Goal: Contribute content

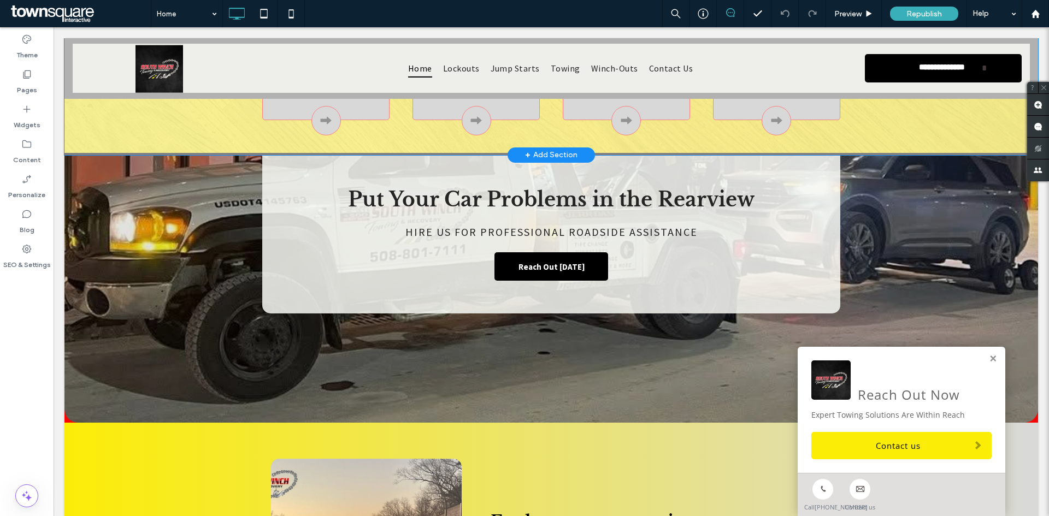
scroll to position [819, 0]
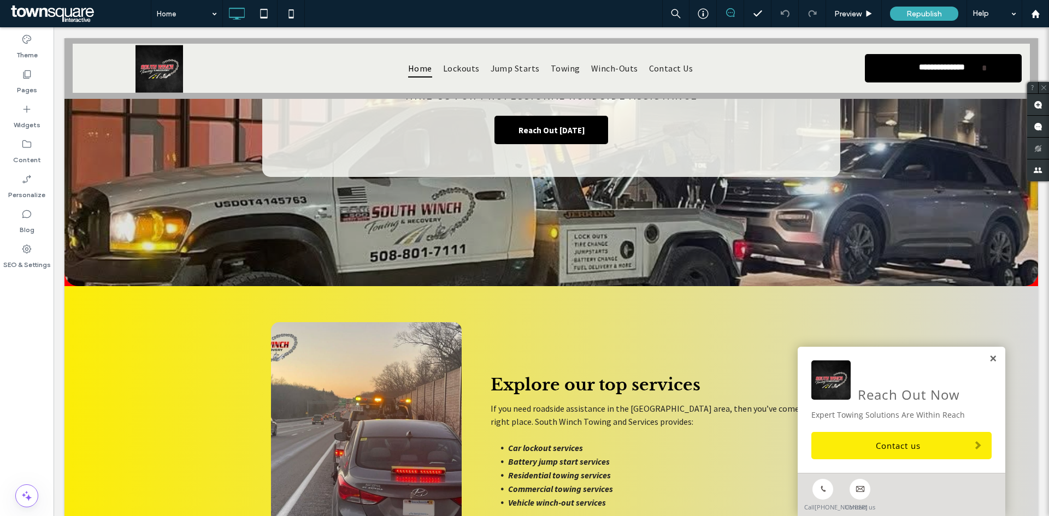
click at [989, 355] on link at bounding box center [993, 359] width 8 height 9
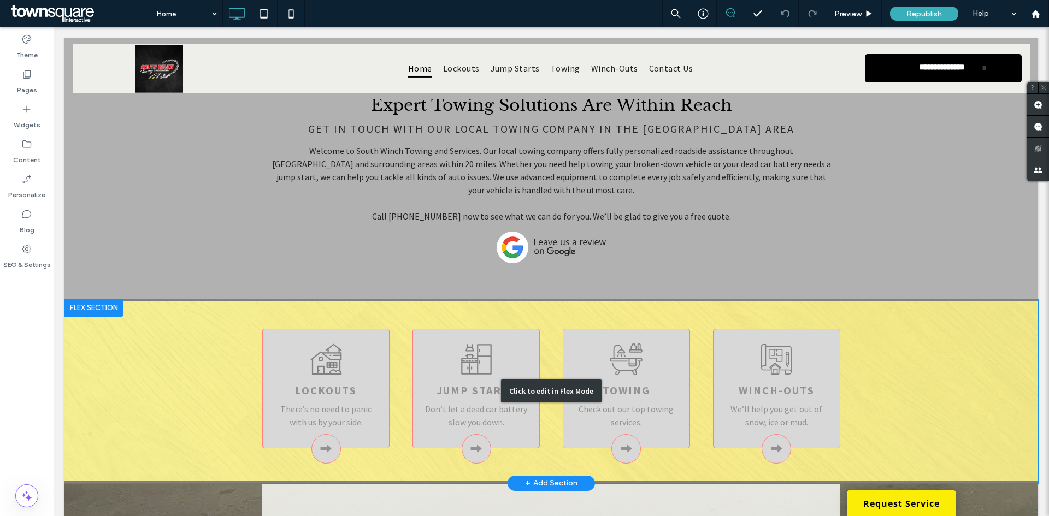
scroll to position [511, 0]
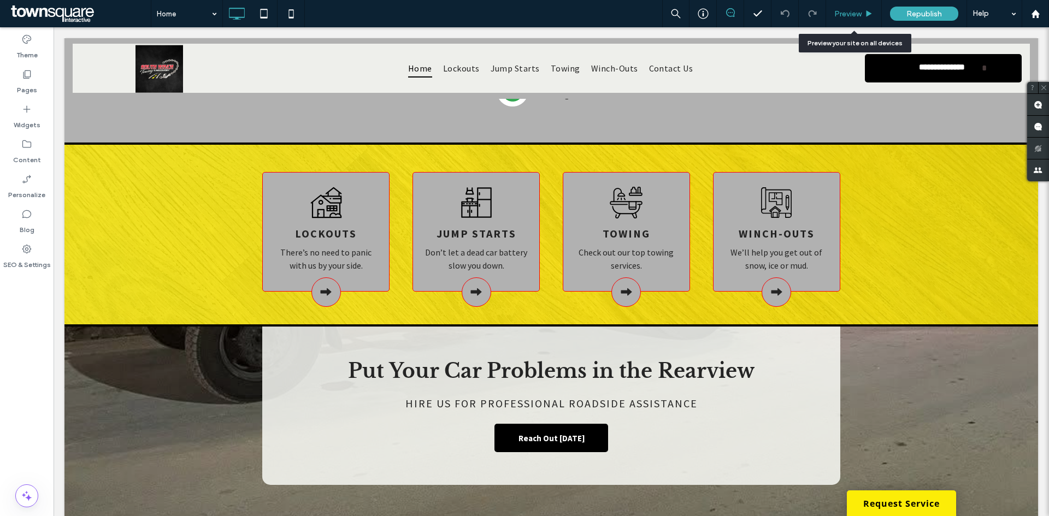
click at [849, 14] on span "Preview" at bounding box center [847, 13] width 27 height 9
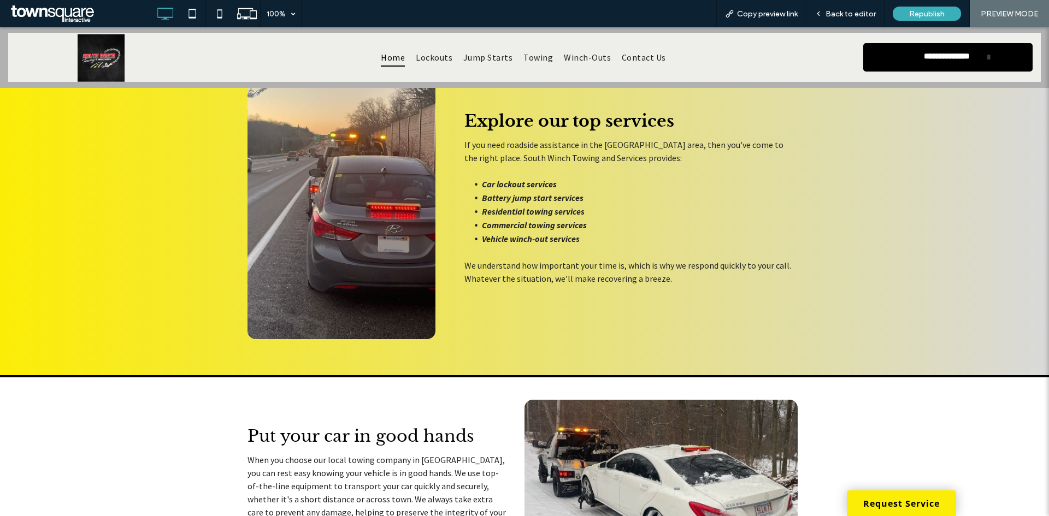
scroll to position [1200, 0]
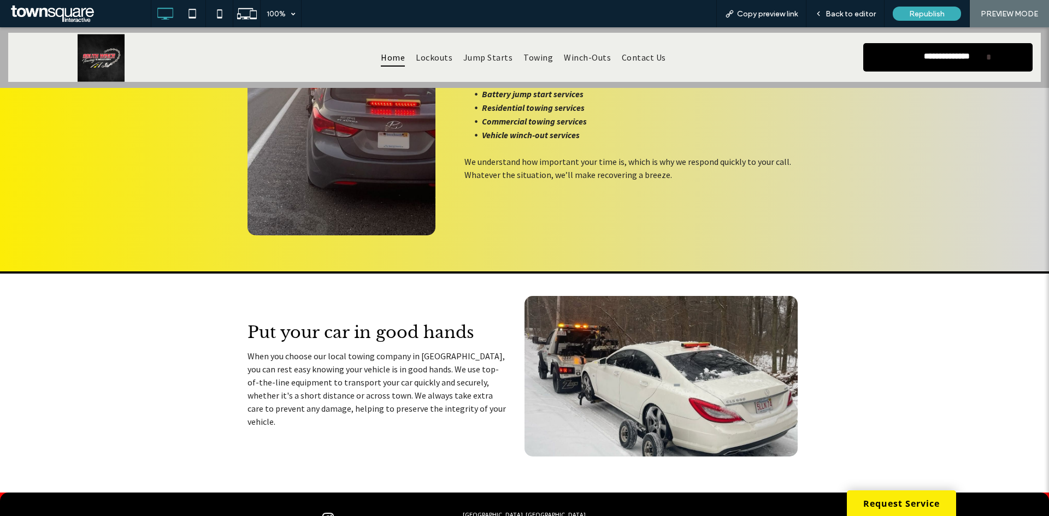
click at [323, 510] on span "instagram" at bounding box center [328, 518] width 17 height 17
click at [328, 510] on span "instagram" at bounding box center [328, 518] width 17 height 17
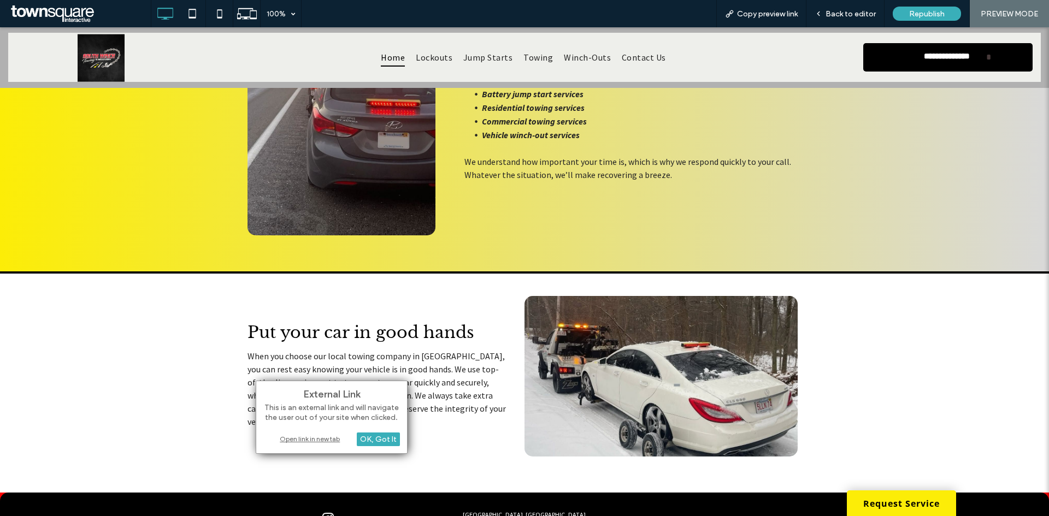
click at [322, 434] on div "Open link in new tab" at bounding box center [331, 438] width 137 height 11
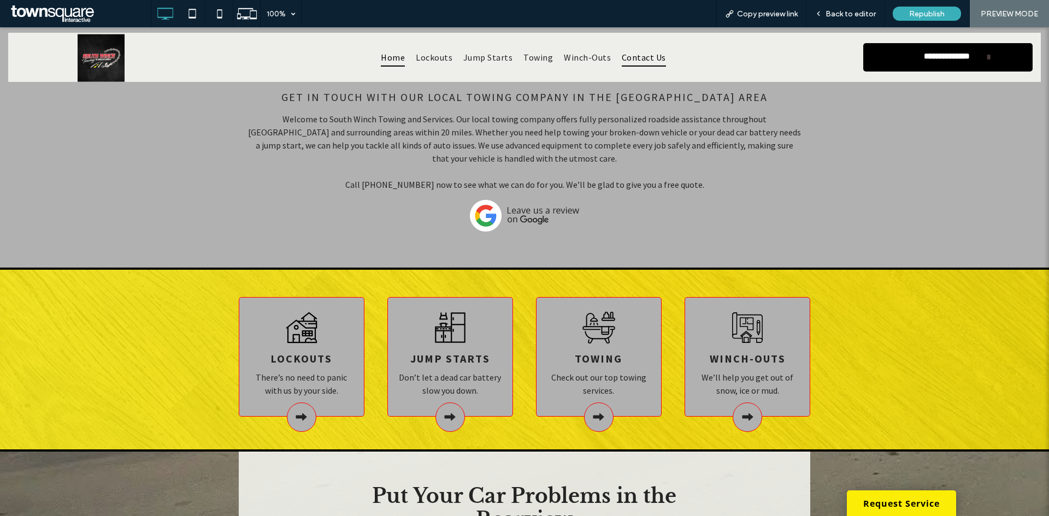
scroll to position [271, 0]
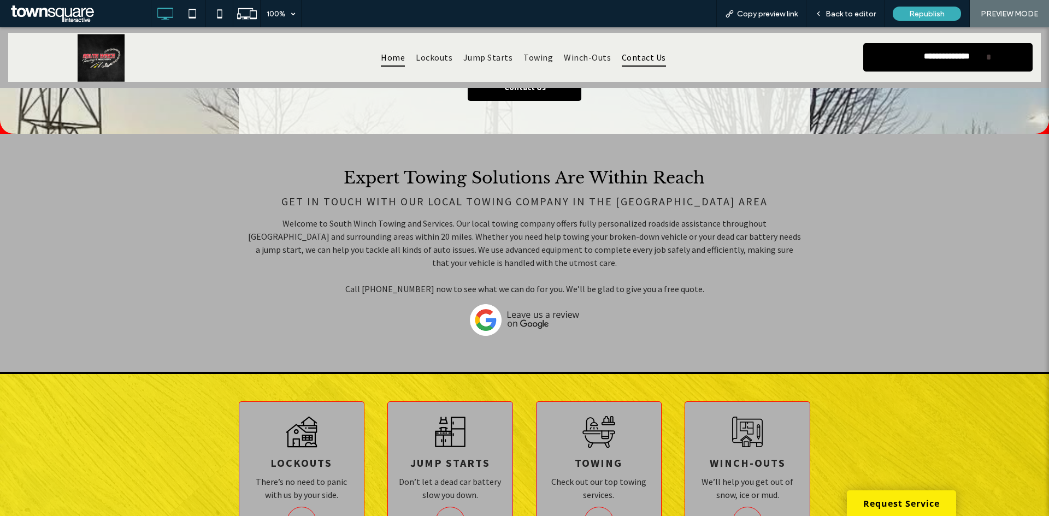
click at [638, 62] on span "Contact Us" at bounding box center [644, 57] width 44 height 19
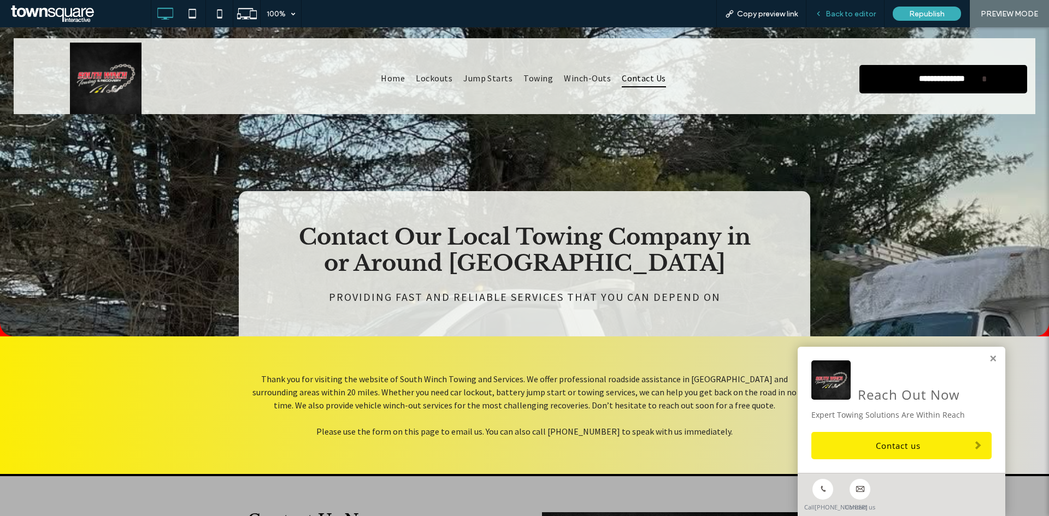
click at [846, 21] on div "Back to editor" at bounding box center [845, 13] width 78 height 27
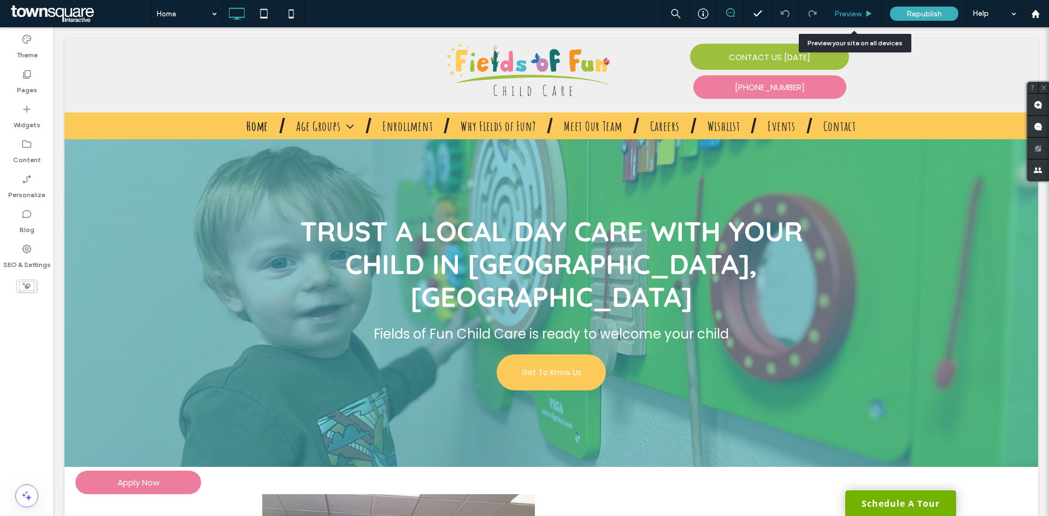
click at [852, 16] on span "Preview" at bounding box center [847, 13] width 27 height 9
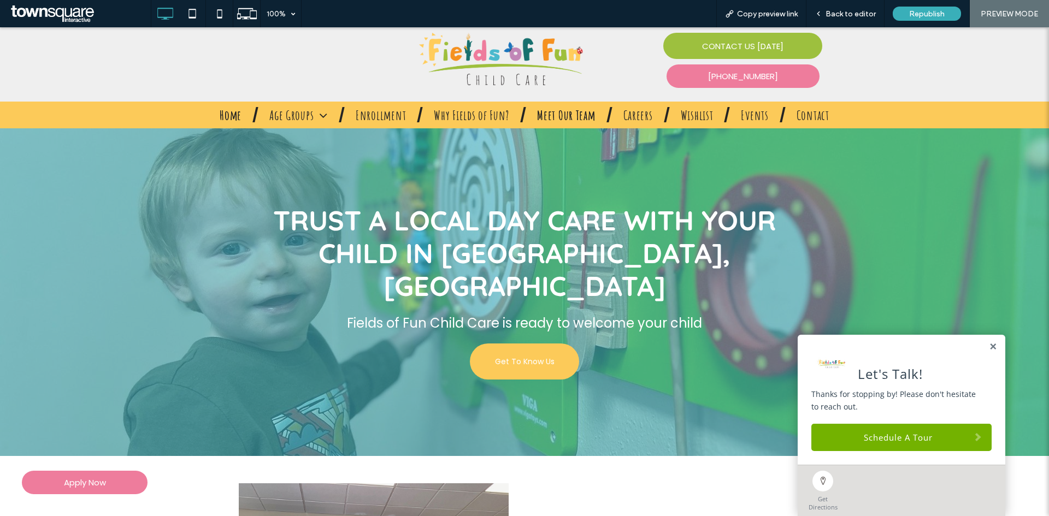
click at [546, 109] on span "Meet Our Team" at bounding box center [566, 115] width 58 height 16
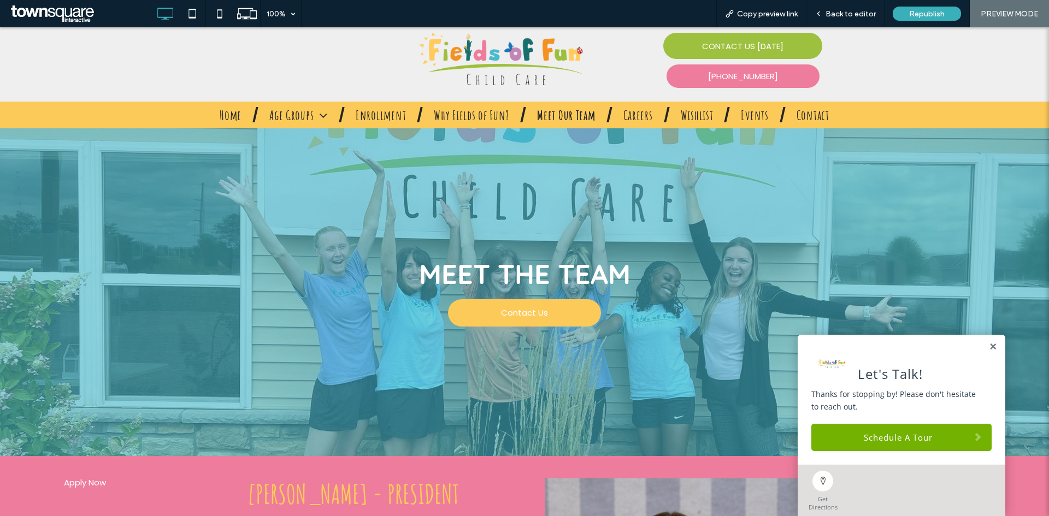
click at [984, 352] on div "Let's Talk! Thanks for stopping by! Please don't hesitate to reach out. Schedul…" at bounding box center [902, 400] width 208 height 130
click at [989, 346] on link at bounding box center [993, 346] width 8 height 9
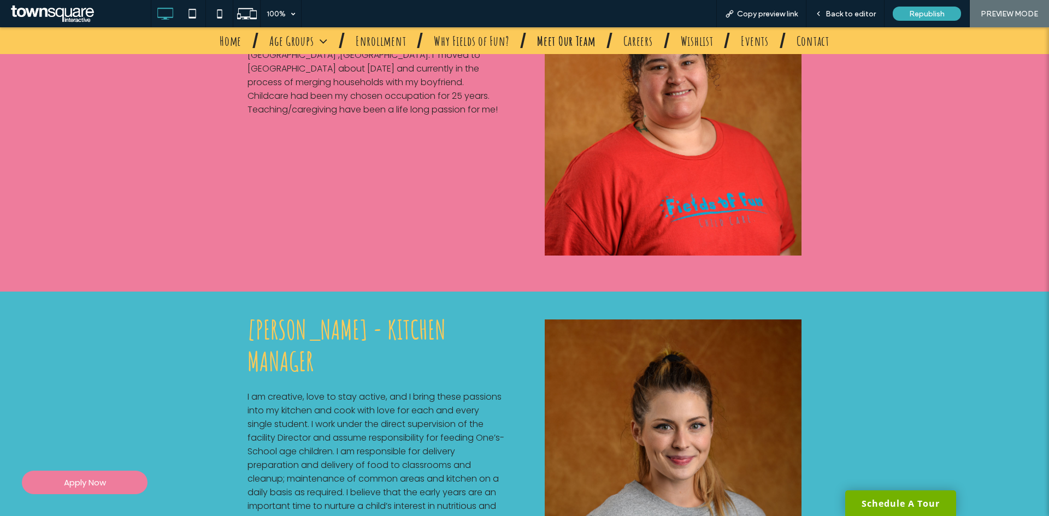
scroll to position [3023, 0]
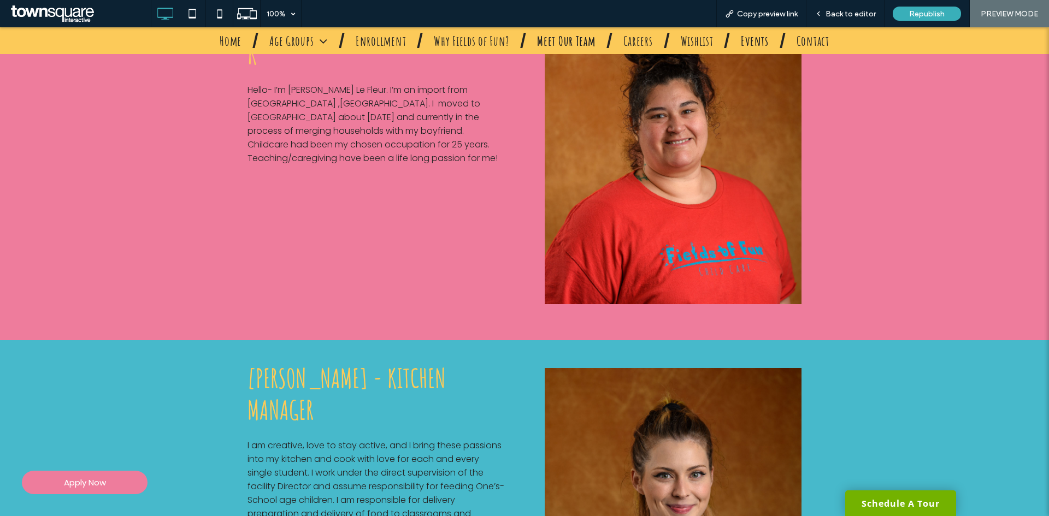
click at [757, 35] on span "Events" at bounding box center [754, 40] width 27 height 16
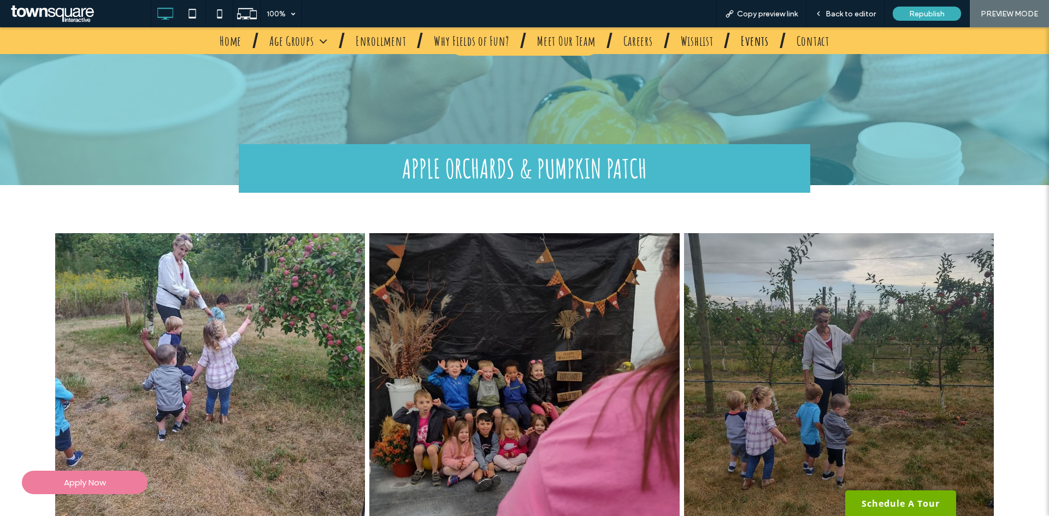
scroll to position [2, 0]
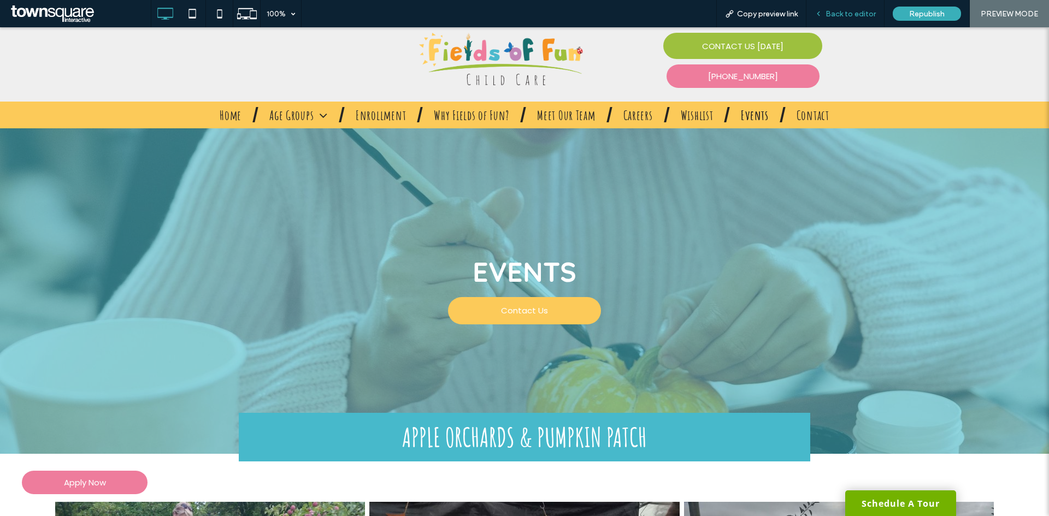
click at [850, 10] on span "Back to editor" at bounding box center [850, 13] width 50 height 9
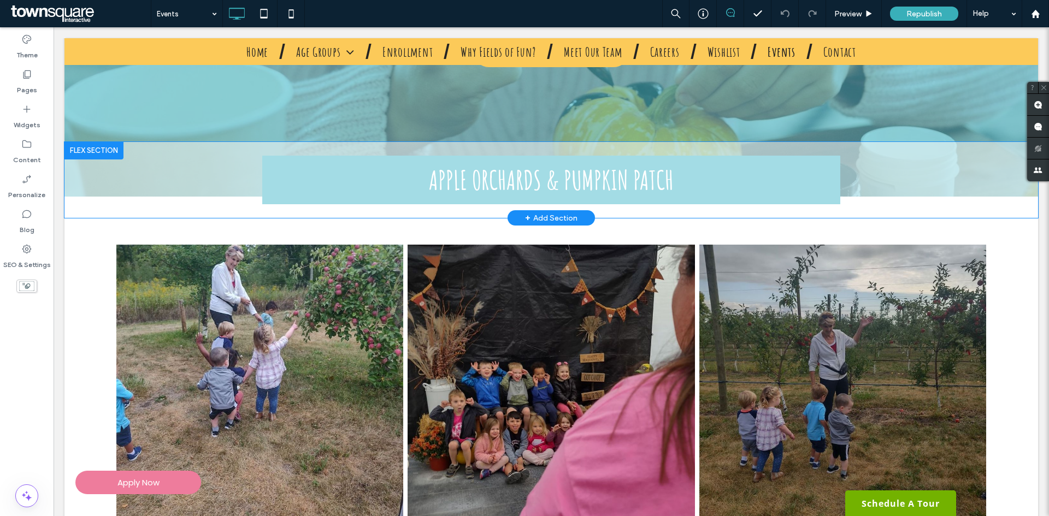
scroll to position [221, 0]
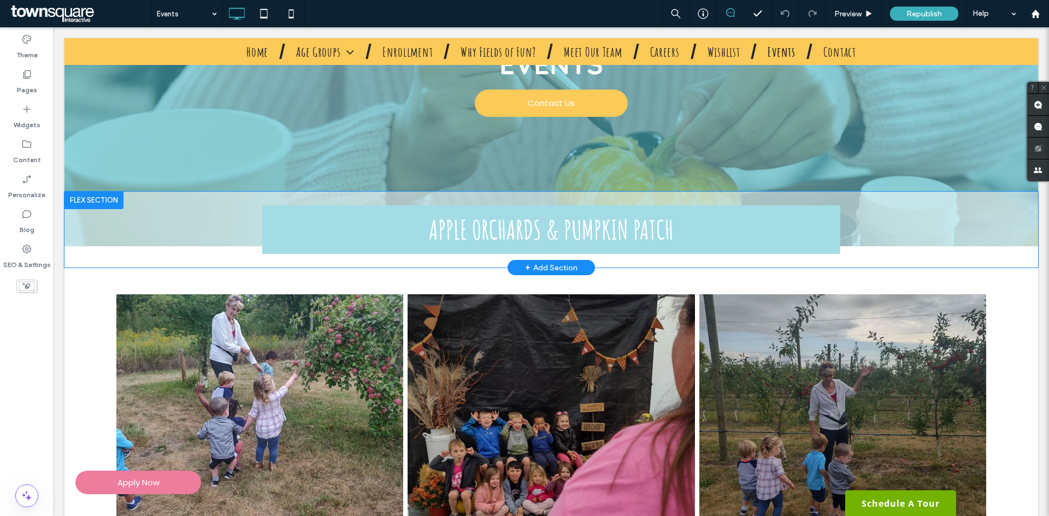
click at [96, 195] on div at bounding box center [93, 200] width 59 height 17
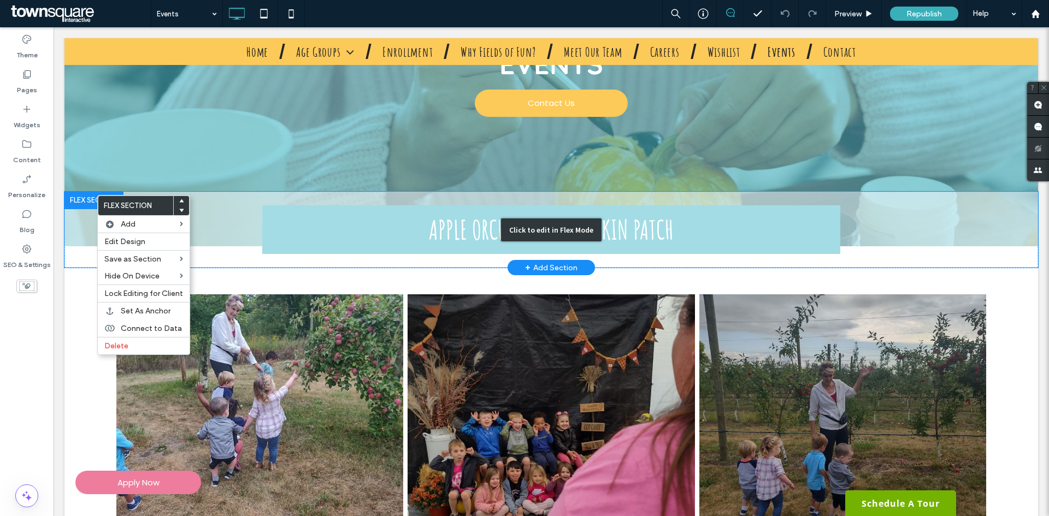
click at [224, 201] on div "Click to edit in Flex Mode" at bounding box center [550, 230] width 973 height 76
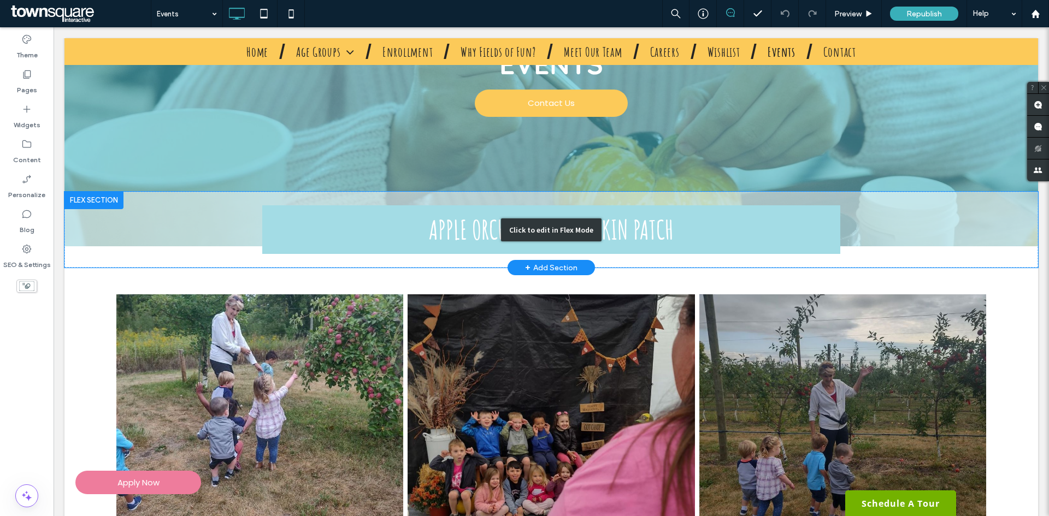
click at [224, 201] on div "Click to edit in Flex Mode" at bounding box center [550, 230] width 973 height 76
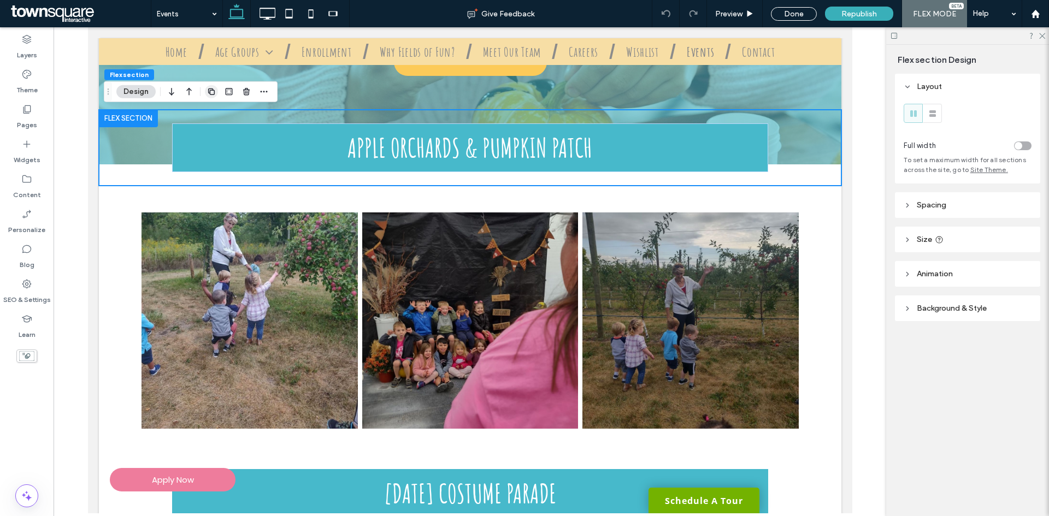
click at [214, 91] on use "button" at bounding box center [211, 91] width 7 height 7
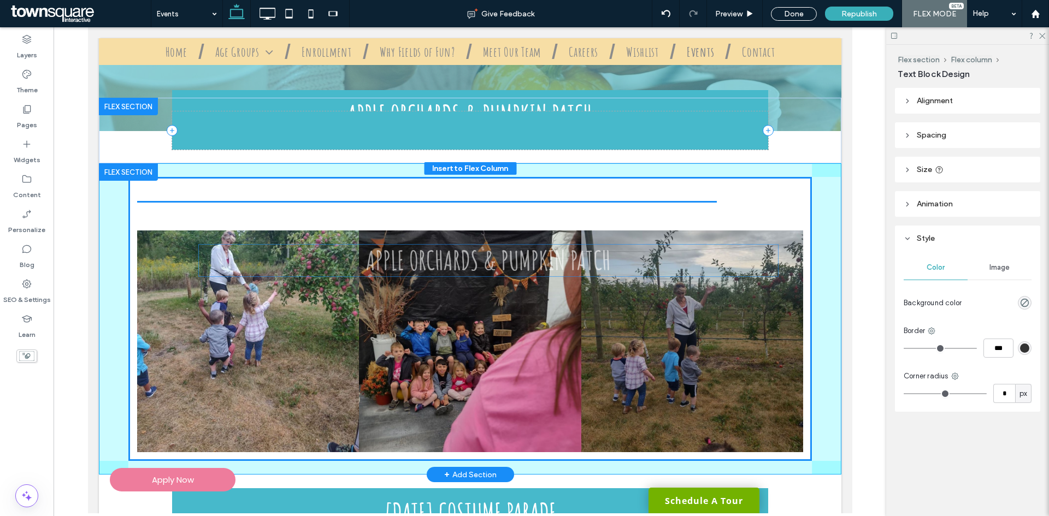
scroll to position [166, 0]
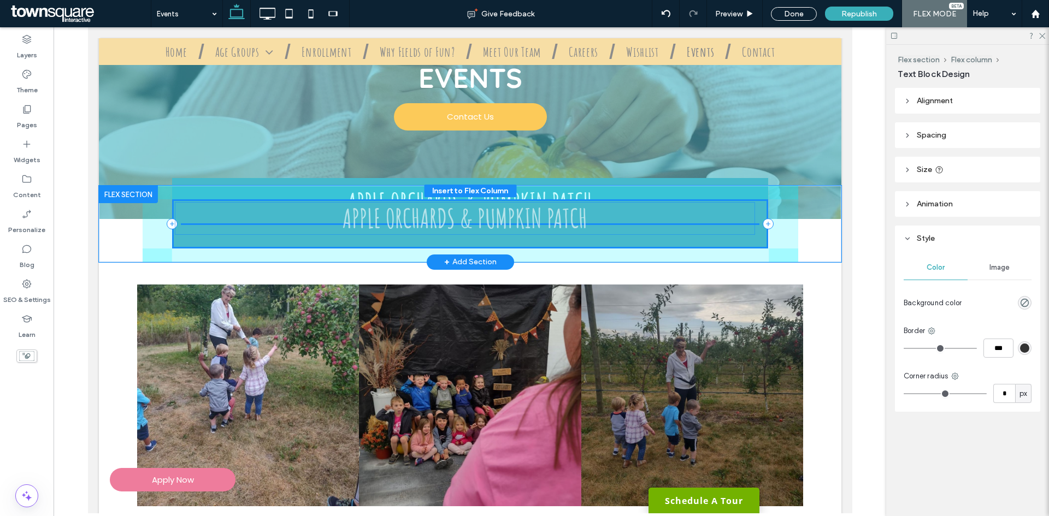
drag, startPoint x: 247, startPoint y: 162, endPoint x: 246, endPoint y: 211, distance: 49.2
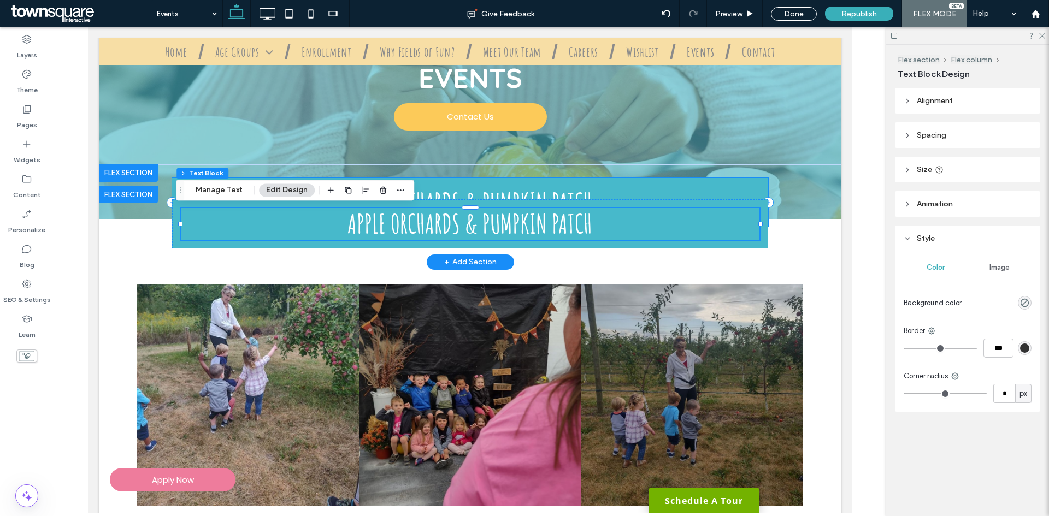
click at [752, 184] on div "Apple Orchards & Pumpkin Patch" at bounding box center [470, 202] width 596 height 49
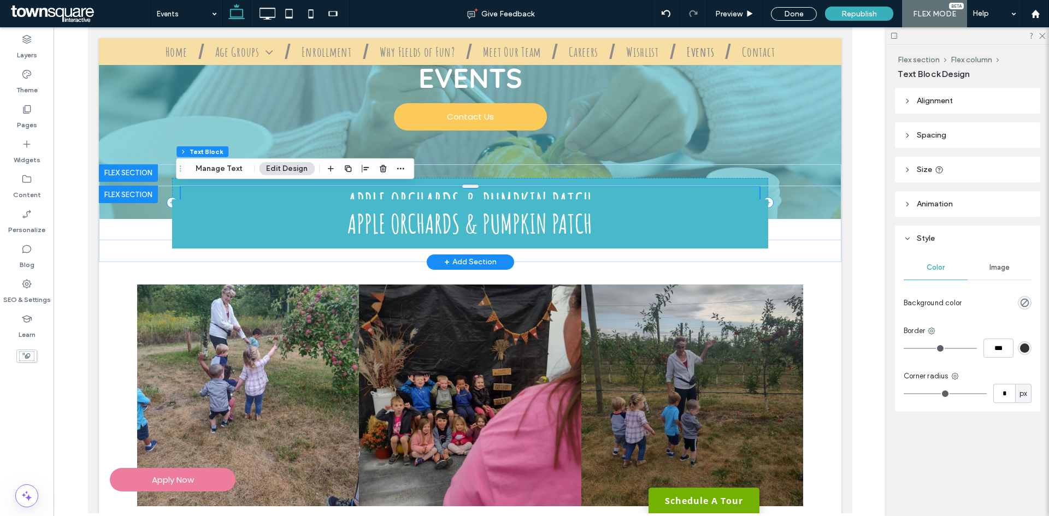
click at [619, 198] on h3 "Apple Orchards & Pumpkin Patch" at bounding box center [469, 203] width 578 height 32
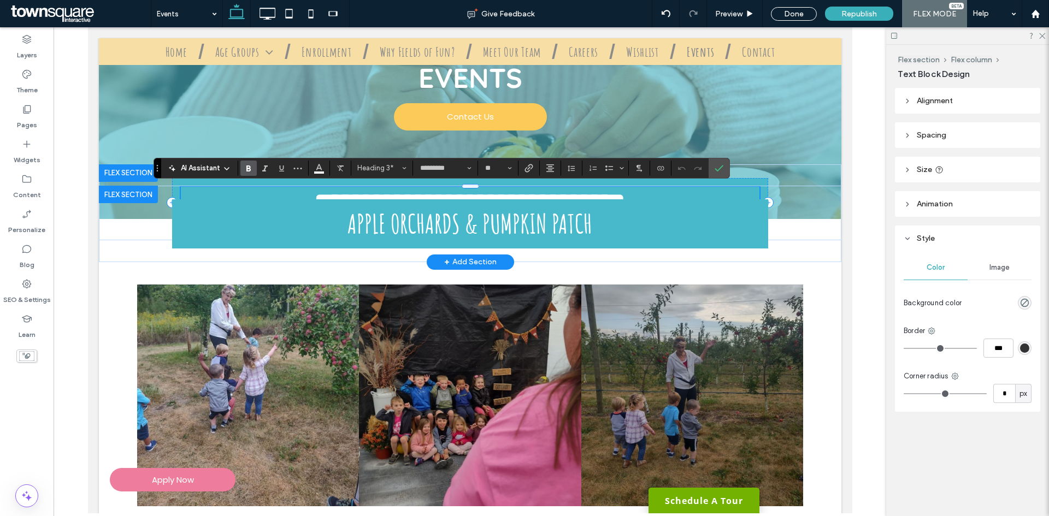
paste div
type input "**"
click at [713, 170] on label "Confirm" at bounding box center [719, 168] width 16 height 20
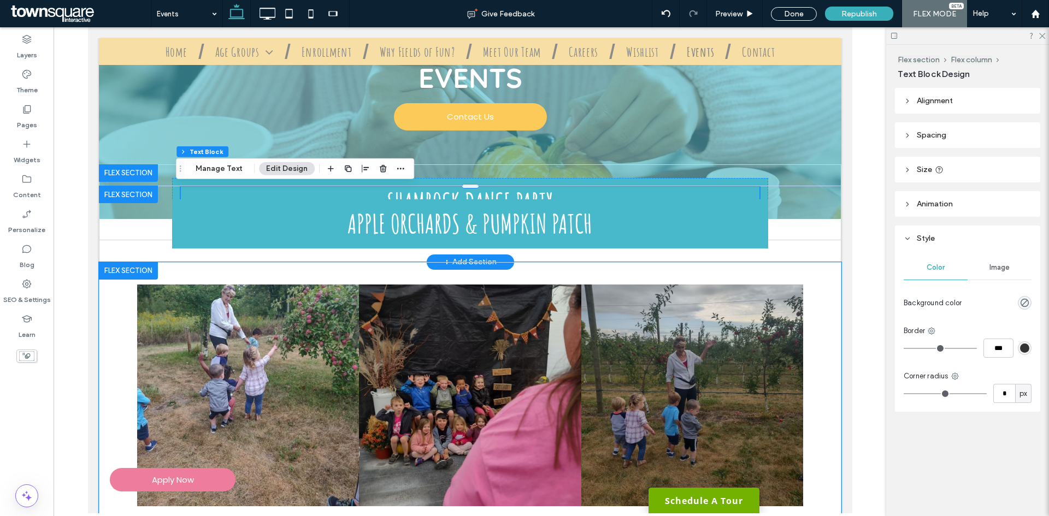
click at [110, 296] on div "Button Button Button" at bounding box center [469, 395] width 742 height 267
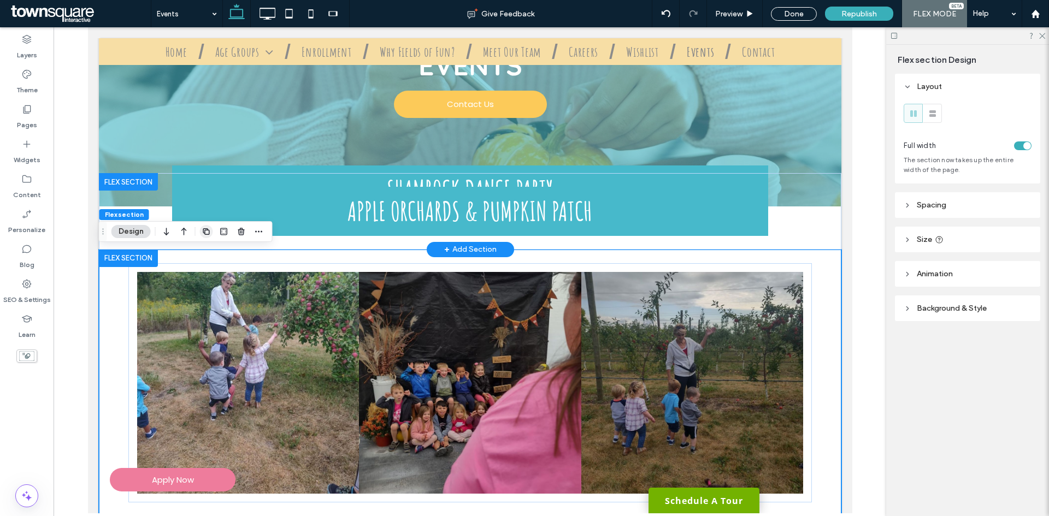
click at [207, 235] on use "button" at bounding box center [206, 231] width 7 height 7
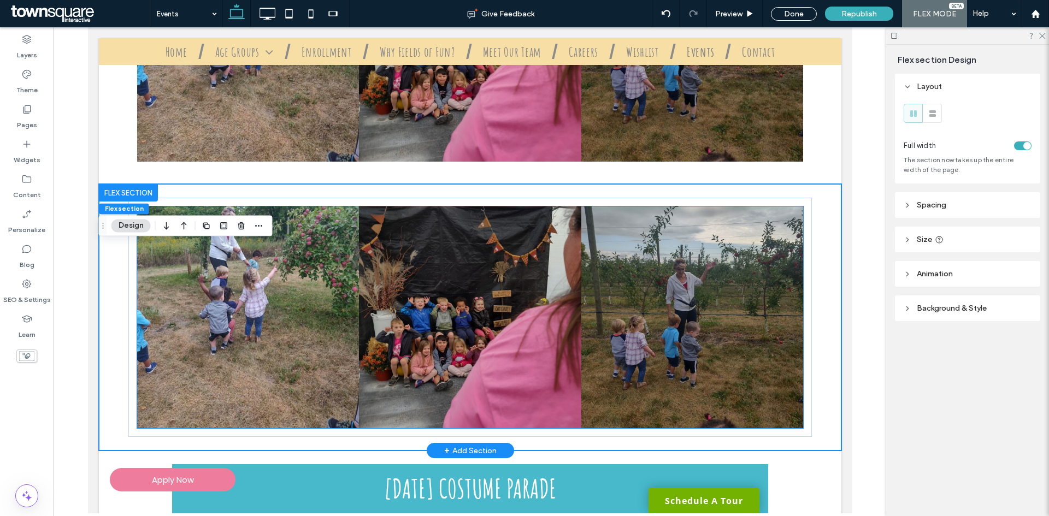
scroll to position [445, 0]
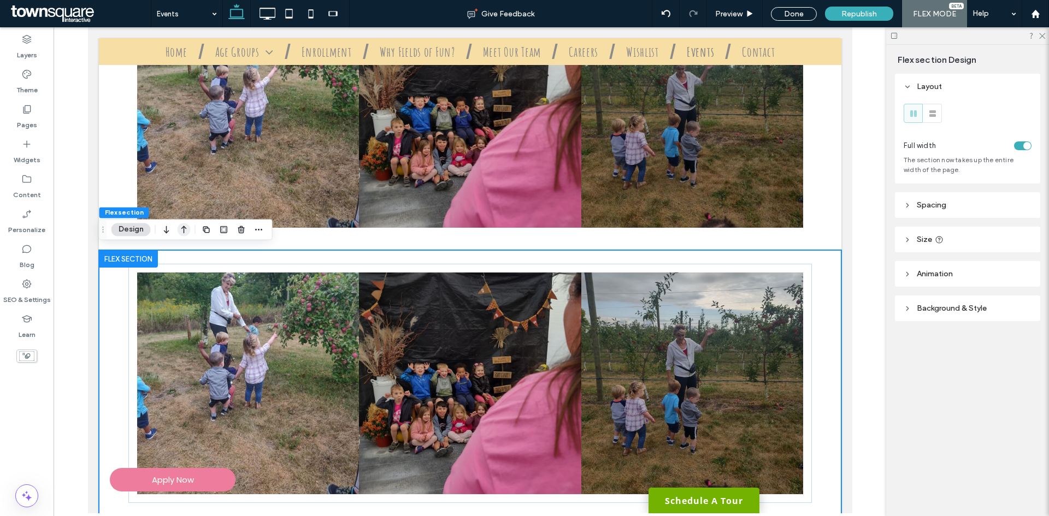
click at [181, 231] on icon "button" at bounding box center [184, 230] width 13 height 20
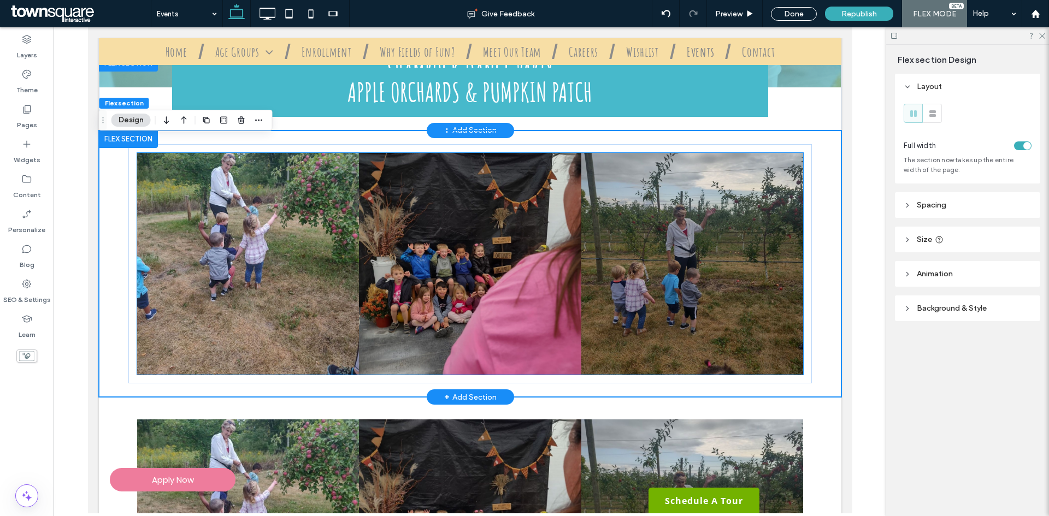
scroll to position [290, 0]
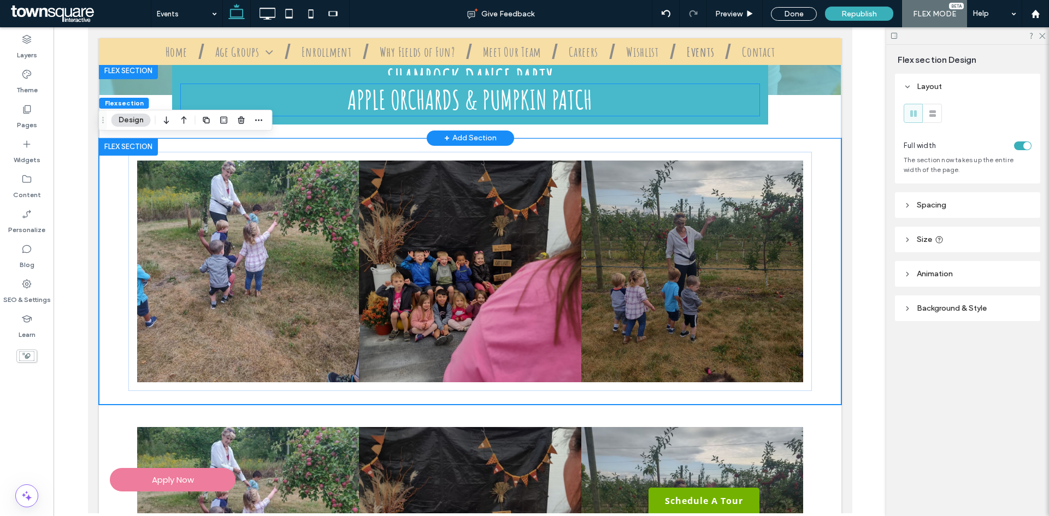
click at [251, 102] on h3 "Apple Orchards & Pumpkin Patch" at bounding box center [469, 100] width 578 height 32
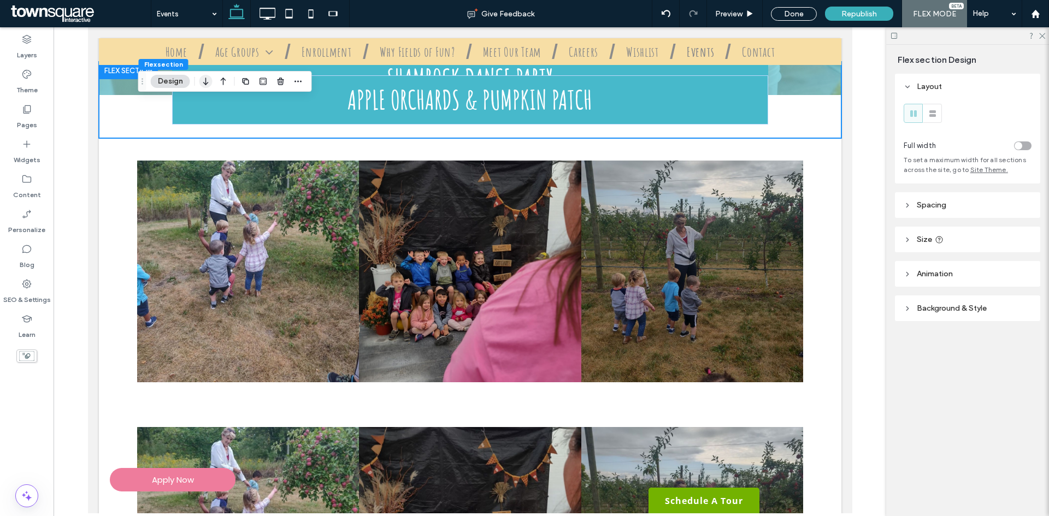
click at [211, 82] on icon "button" at bounding box center [205, 82] width 13 height 20
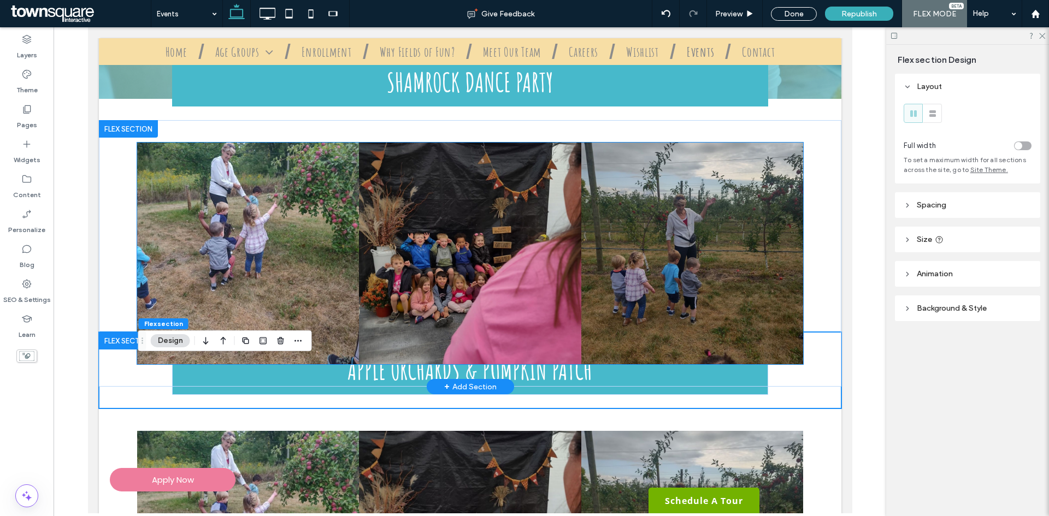
scroll to position [235, 0]
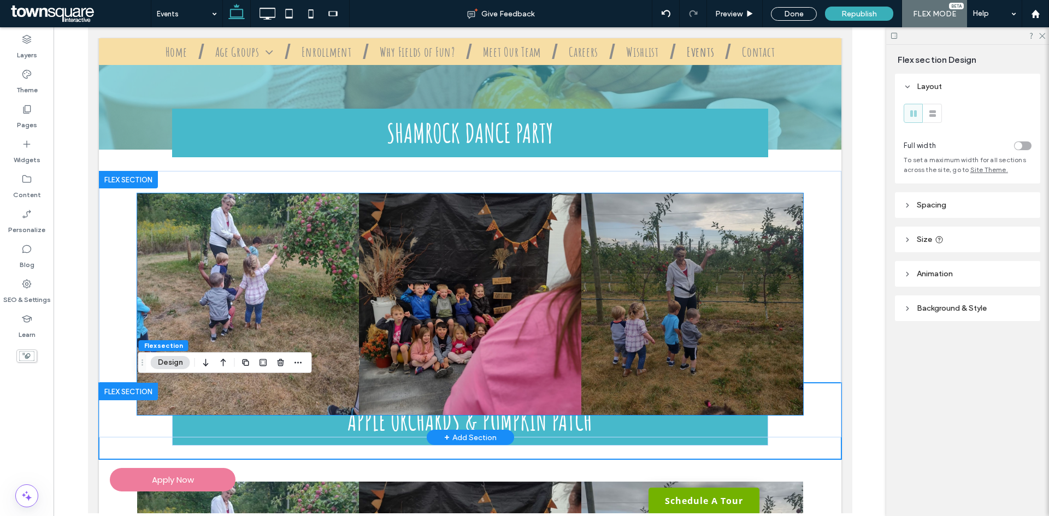
click at [294, 257] on link at bounding box center [248, 304] width 222 height 222
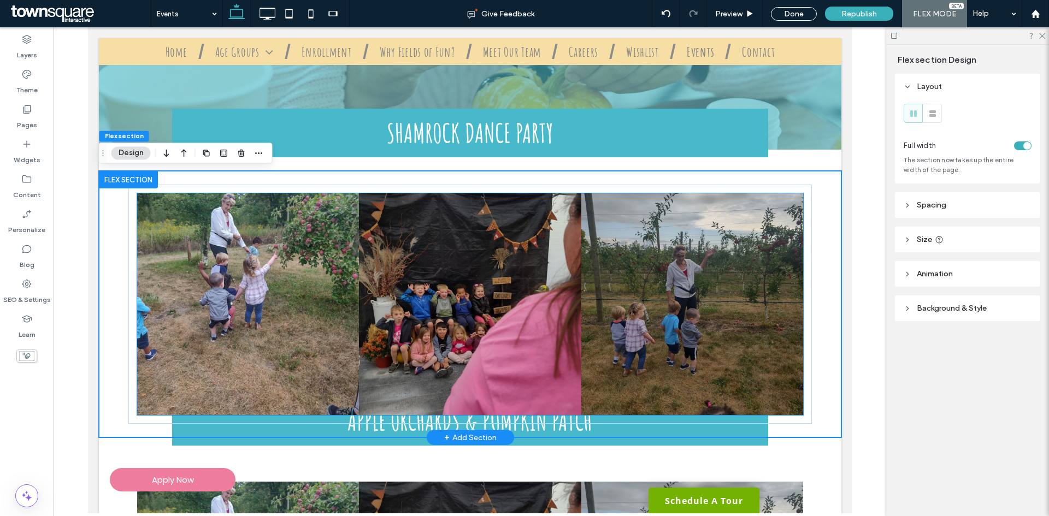
click at [298, 269] on link at bounding box center [248, 304] width 222 height 222
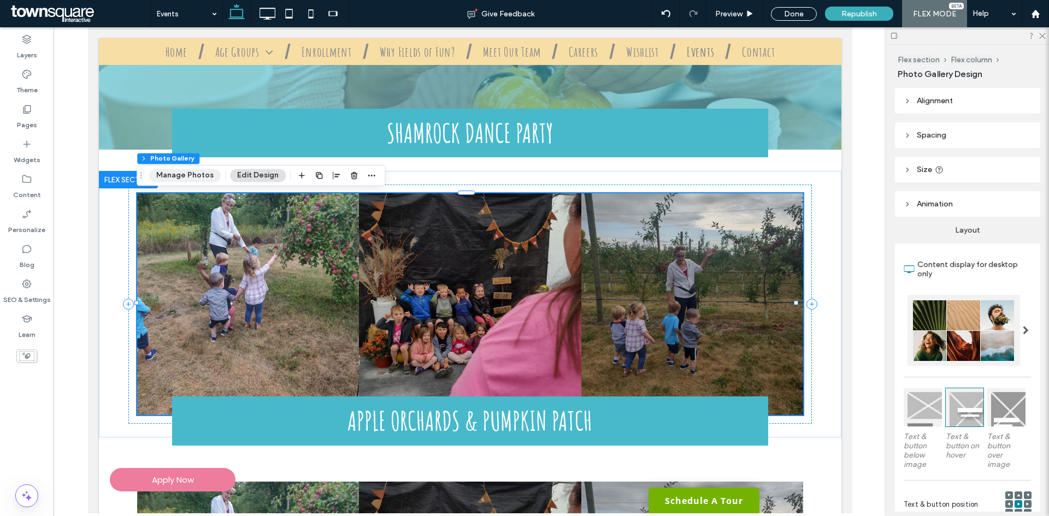
click at [200, 180] on button "Manage Photos" at bounding box center [185, 175] width 72 height 13
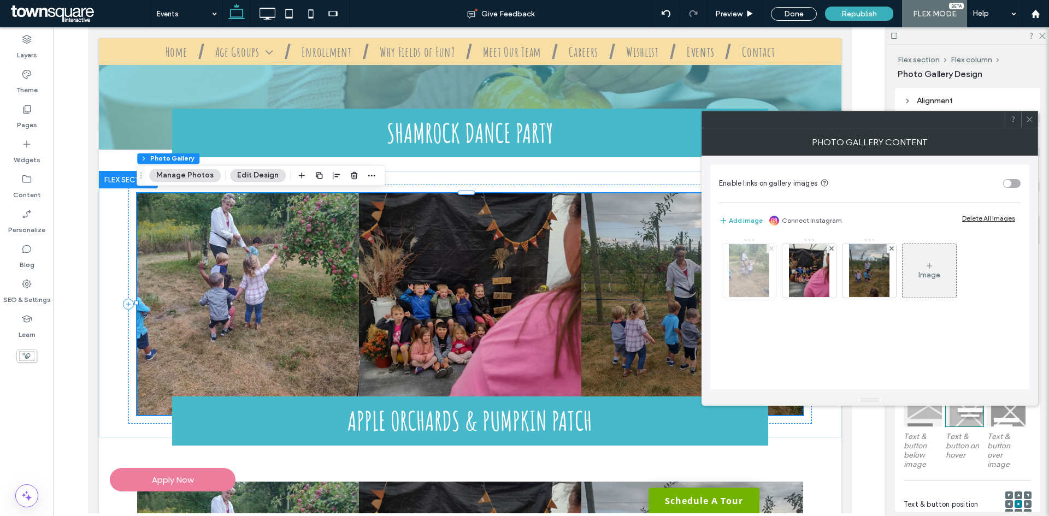
click at [769, 246] on icon at bounding box center [771, 248] width 4 height 4
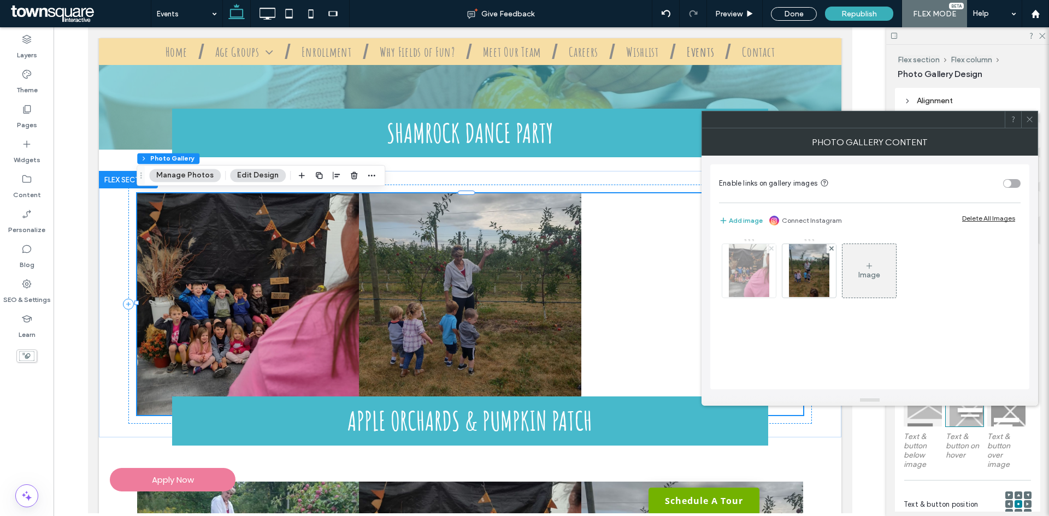
click at [770, 249] on icon at bounding box center [771, 248] width 4 height 4
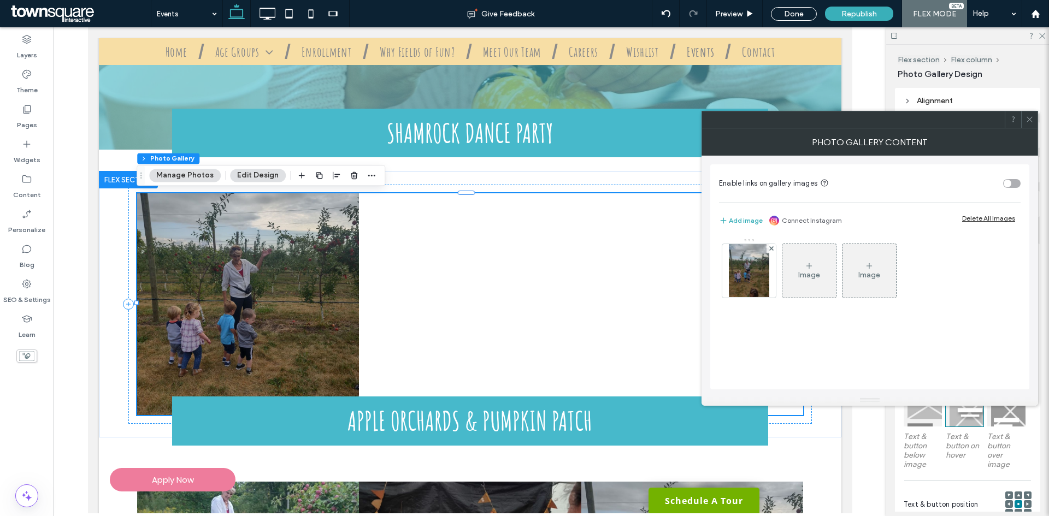
click at [770, 249] on icon at bounding box center [771, 248] width 4 height 4
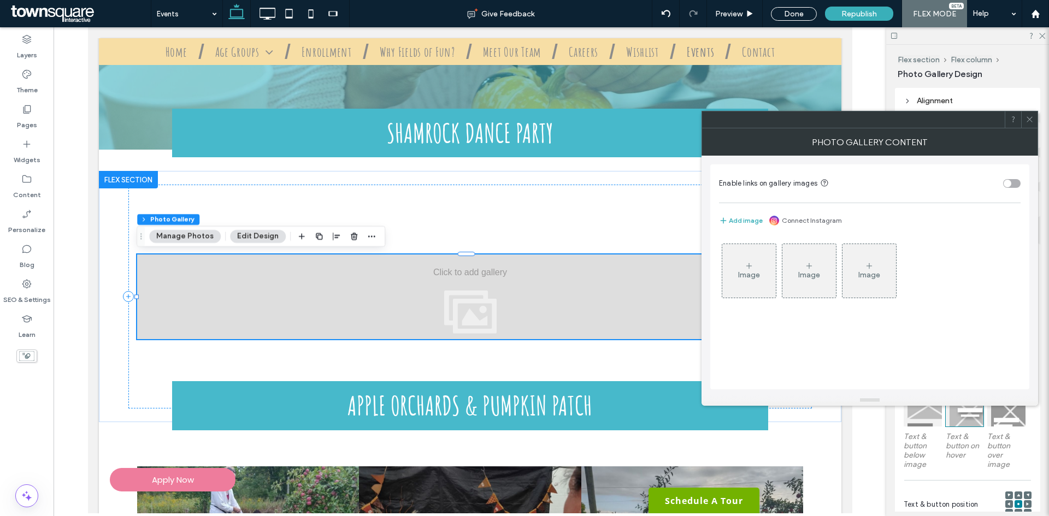
click at [758, 274] on div "Image" at bounding box center [749, 274] width 22 height 9
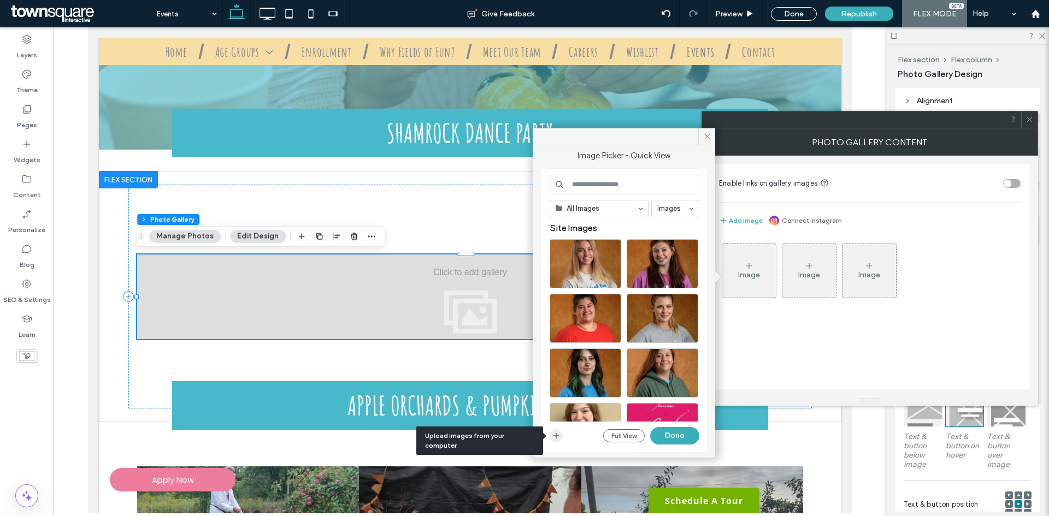
click at [560, 438] on span "button" at bounding box center [556, 435] width 13 height 13
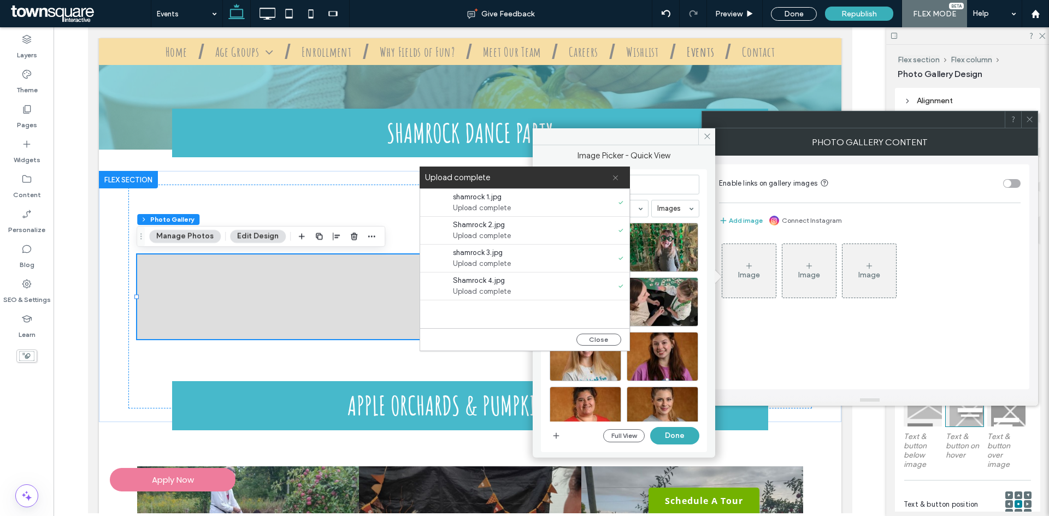
click at [615, 179] on icon at bounding box center [615, 177] width 7 height 7
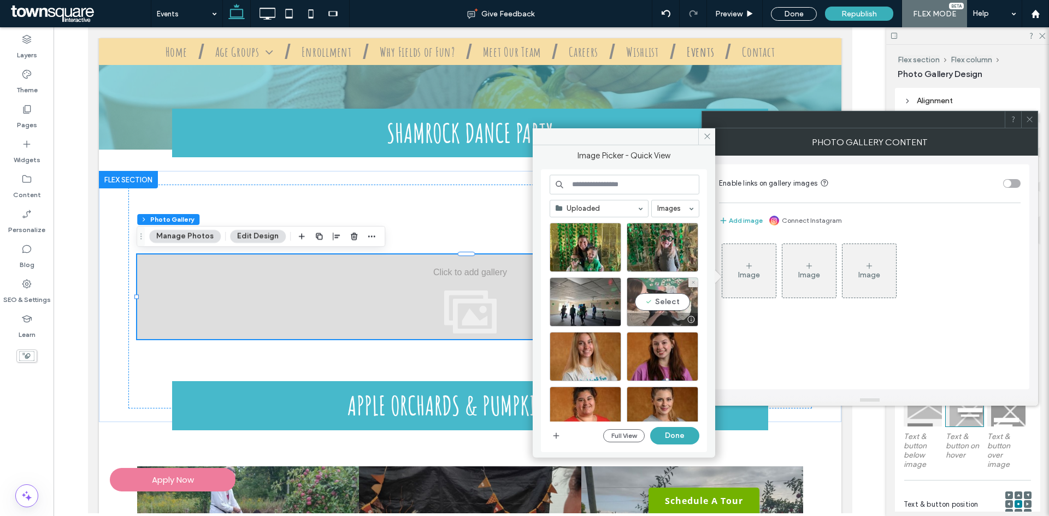
click at [651, 293] on div "Select" at bounding box center [663, 301] width 72 height 49
click at [663, 248] on div "Select" at bounding box center [663, 247] width 72 height 49
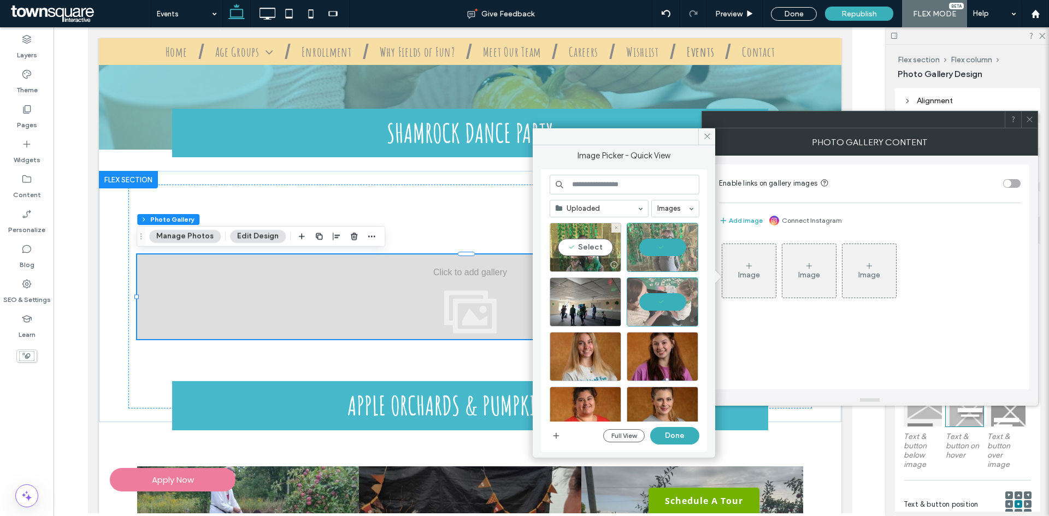
click at [584, 250] on div "Select" at bounding box center [586, 247] width 72 height 49
click at [591, 304] on div "Select" at bounding box center [586, 301] width 72 height 49
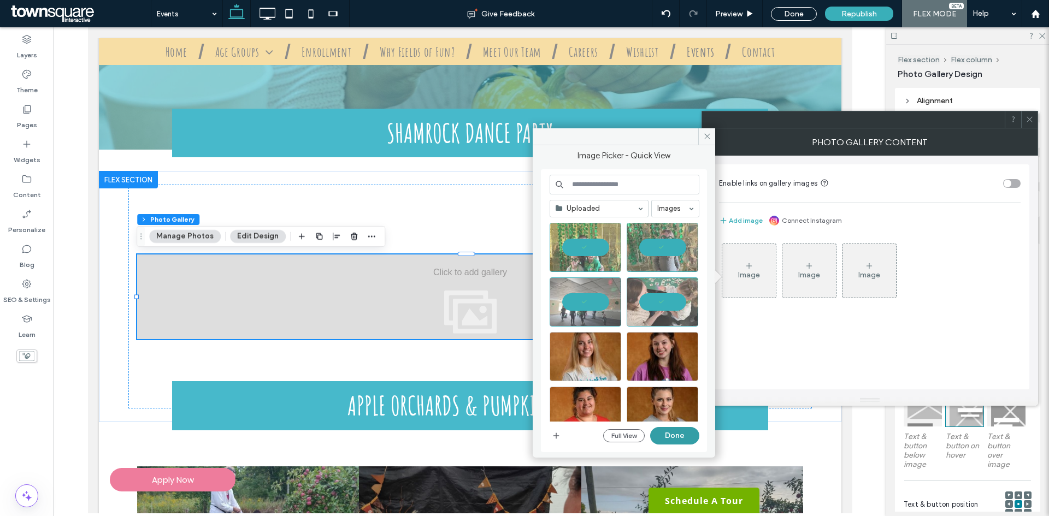
click at [683, 438] on button "Done" at bounding box center [674, 435] width 49 height 17
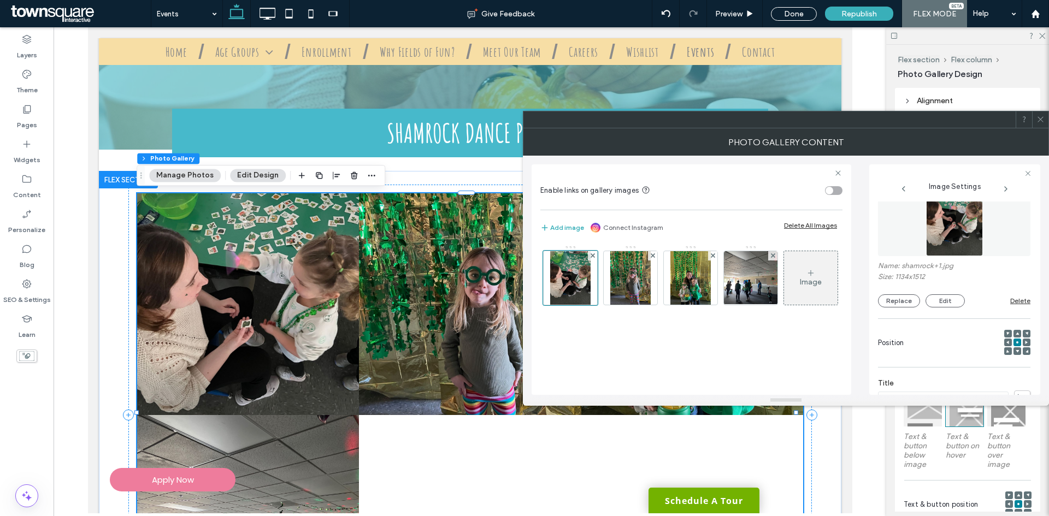
scroll to position [0, 0]
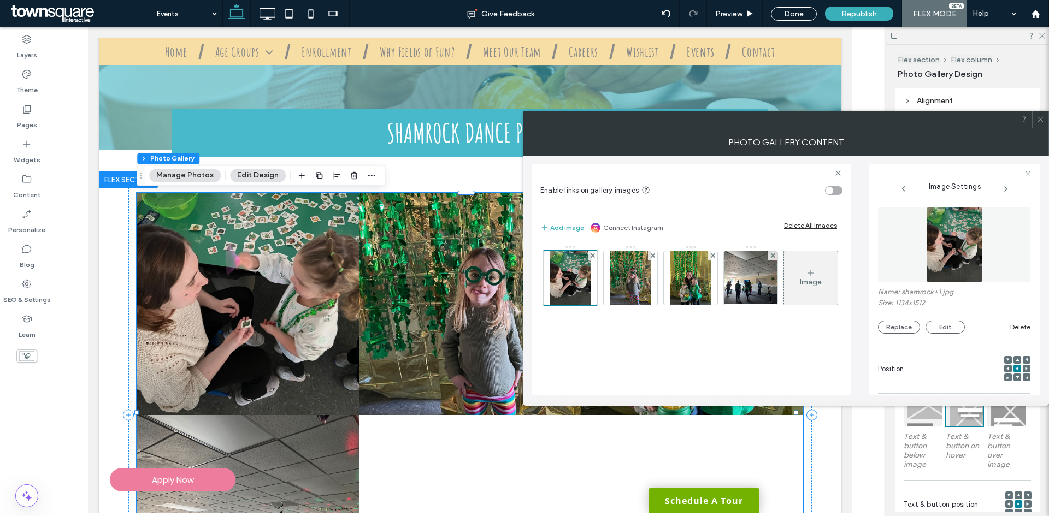
click at [1036, 123] on icon at bounding box center [1040, 119] width 8 height 8
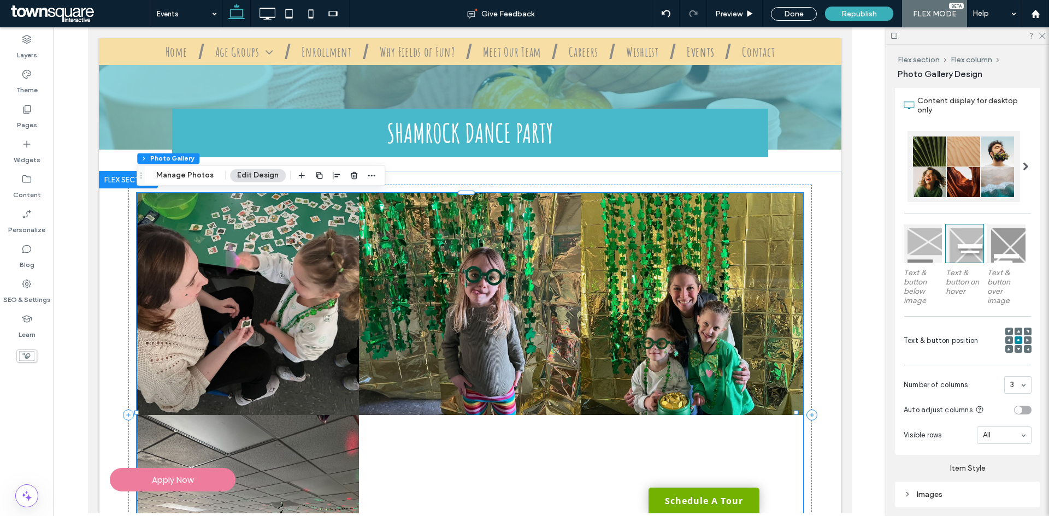
scroll to position [270, 0]
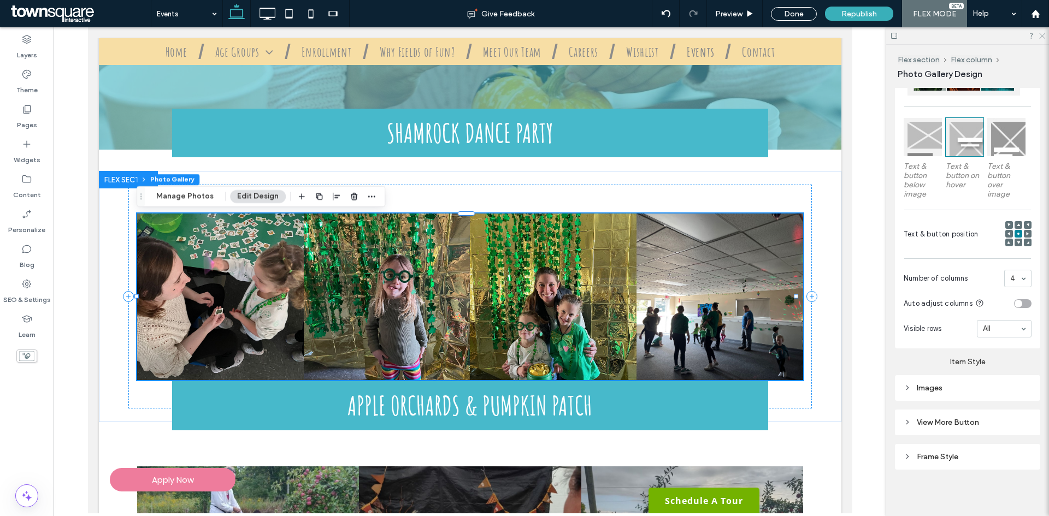
click at [1041, 37] on use at bounding box center [1042, 36] width 6 height 6
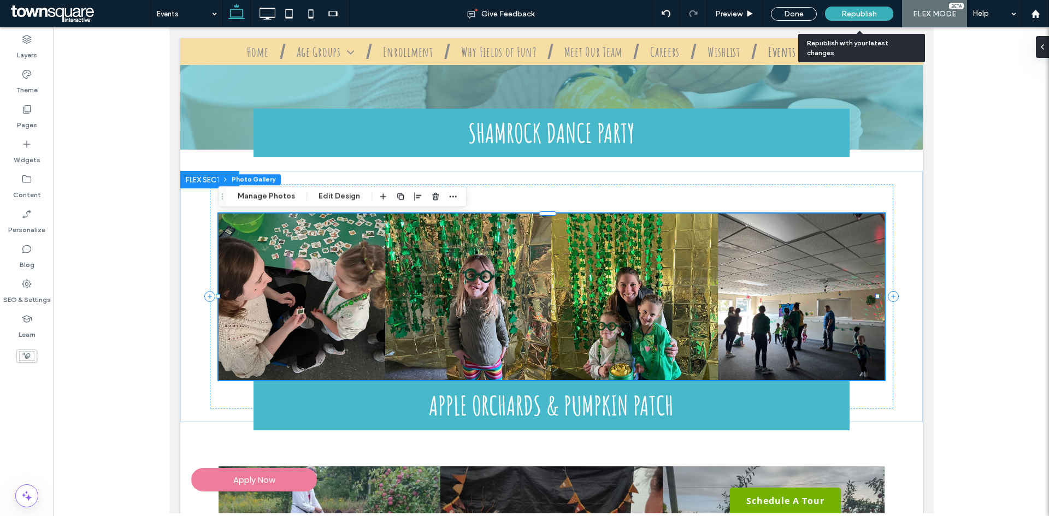
click at [869, 10] on span "Republish" at bounding box center [859, 13] width 36 height 9
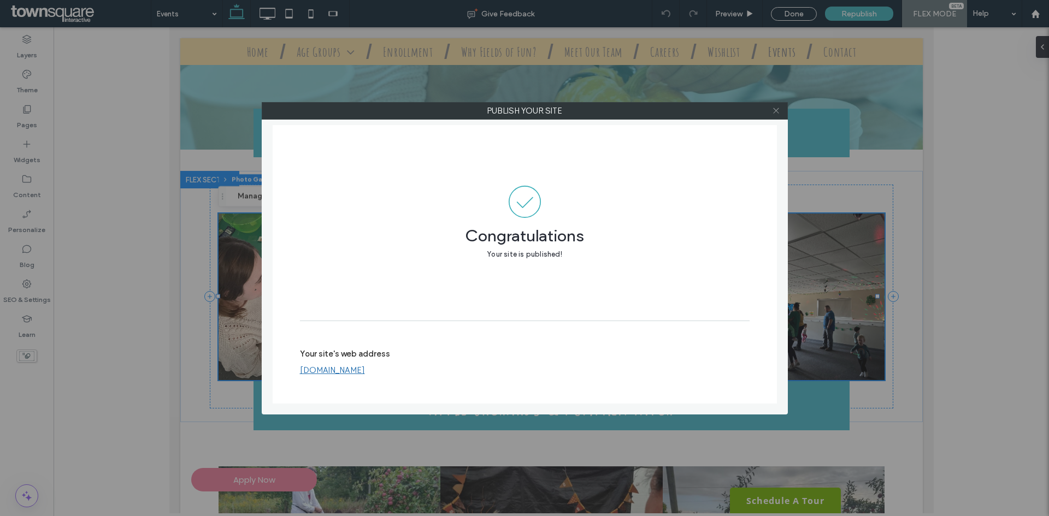
click at [776, 110] on icon at bounding box center [776, 111] width 8 height 8
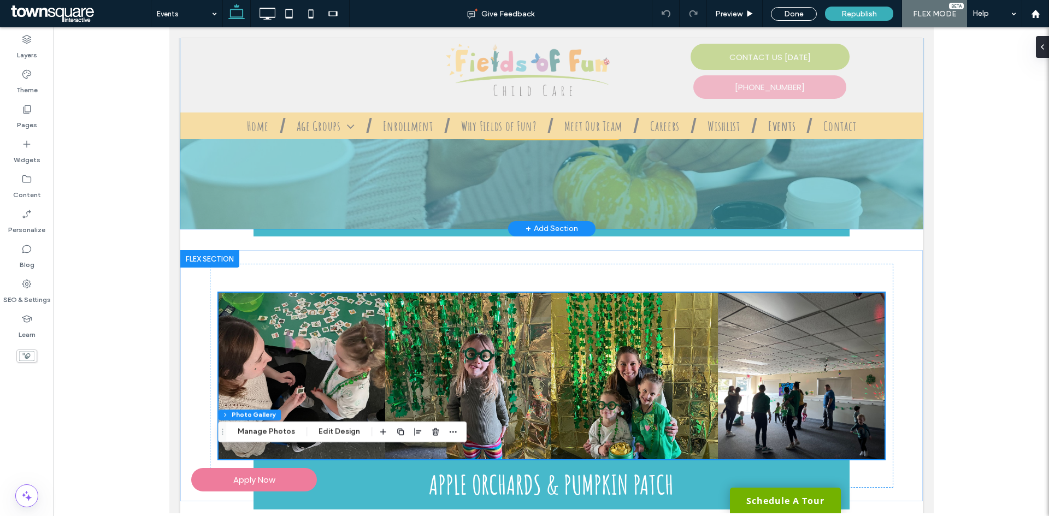
scroll to position [0, 0]
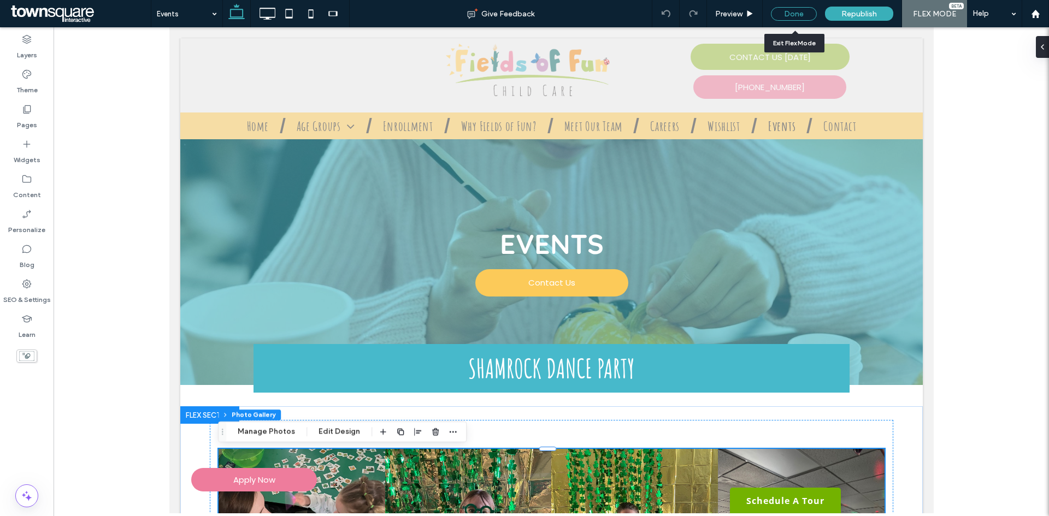
drag, startPoint x: 791, startPoint y: 12, endPoint x: 606, endPoint y: 25, distance: 185.1
click at [791, 12] on div "Done" at bounding box center [794, 14] width 46 height 14
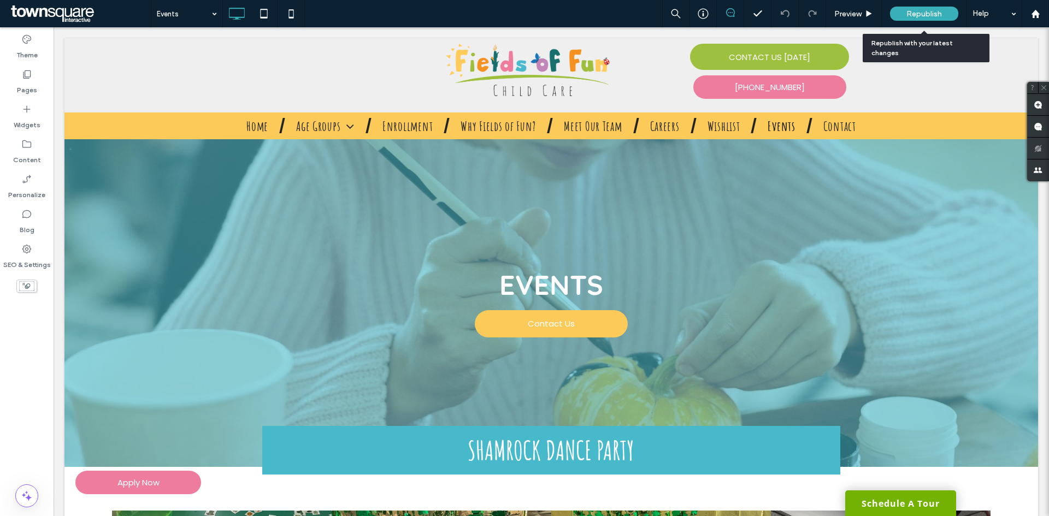
click at [943, 7] on div "Republish" at bounding box center [924, 14] width 68 height 14
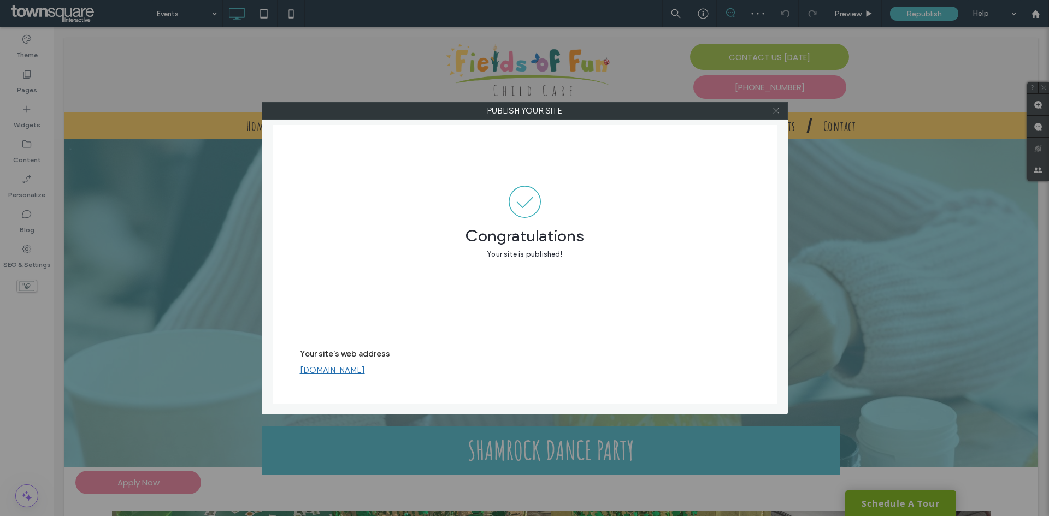
click at [776, 110] on use at bounding box center [775, 110] width 5 height 5
